Goal: Find specific page/section: Find specific page/section

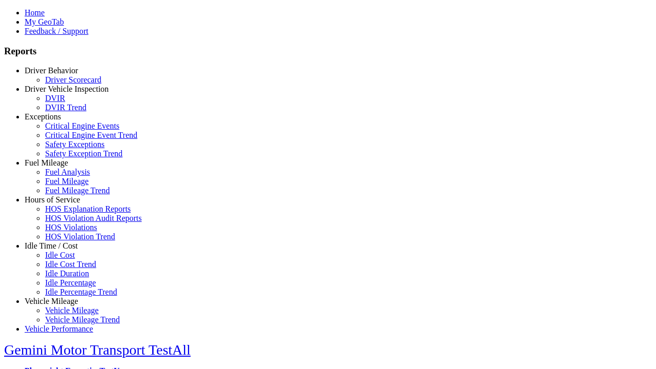
click at [59, 75] on link "Driver Behavior" at bounding box center [51, 70] width 53 height 9
click at [67, 84] on link "Driver Scorecard" at bounding box center [73, 79] width 56 height 9
